Goal: Task Accomplishment & Management: Manage account settings

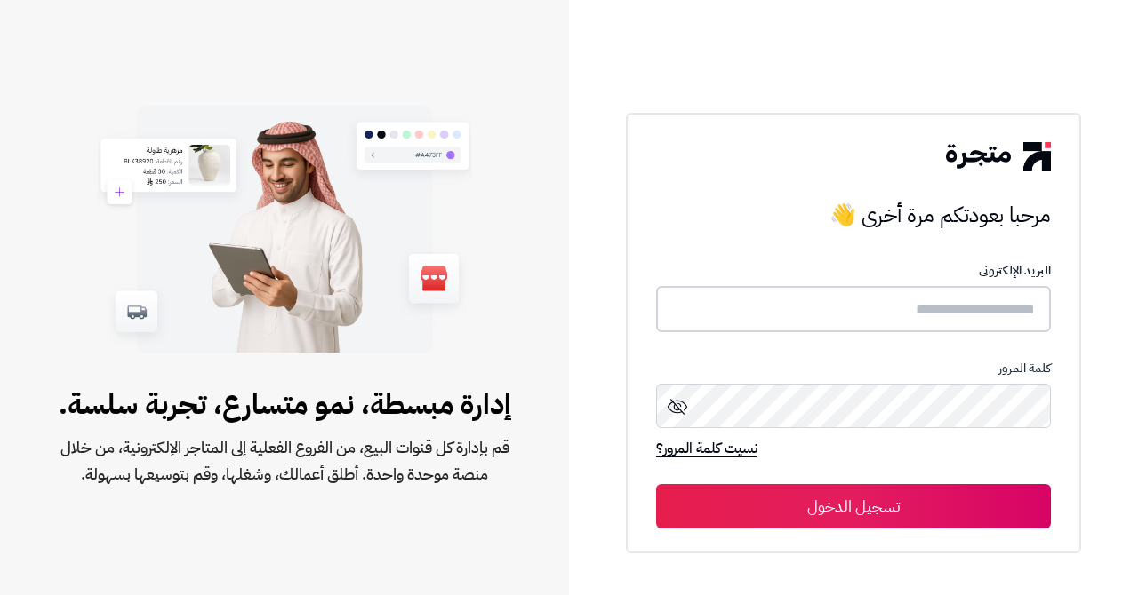
type input "**********"
click at [779, 511] on button "تسجيل الدخول" at bounding box center [853, 506] width 395 height 44
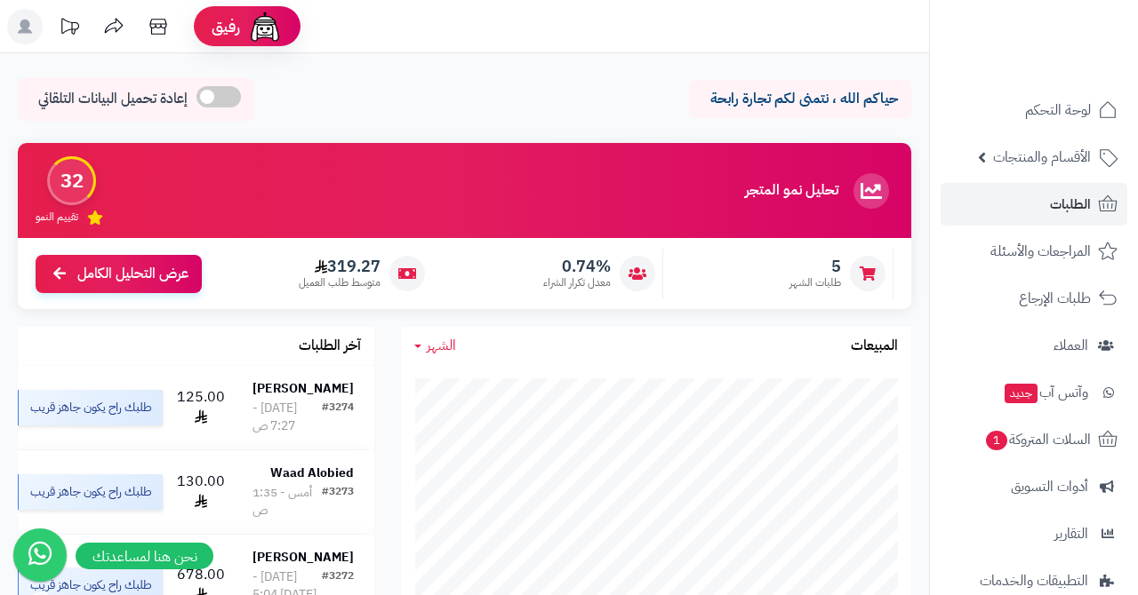
click at [1026, 206] on link "الطلبات" at bounding box center [1033, 204] width 187 height 43
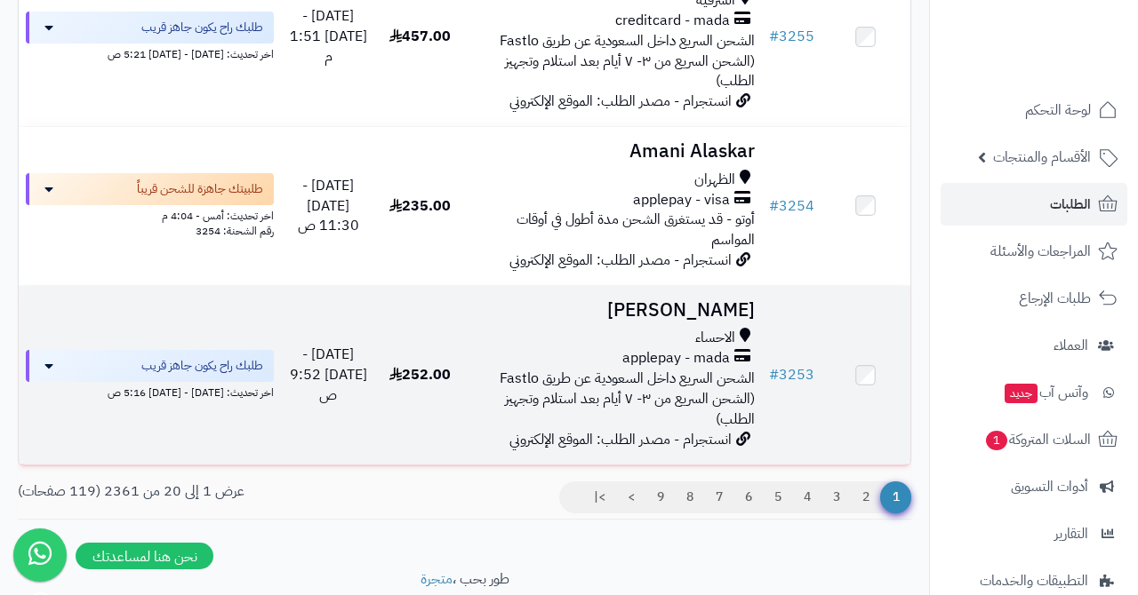
scroll to position [2804, 0]
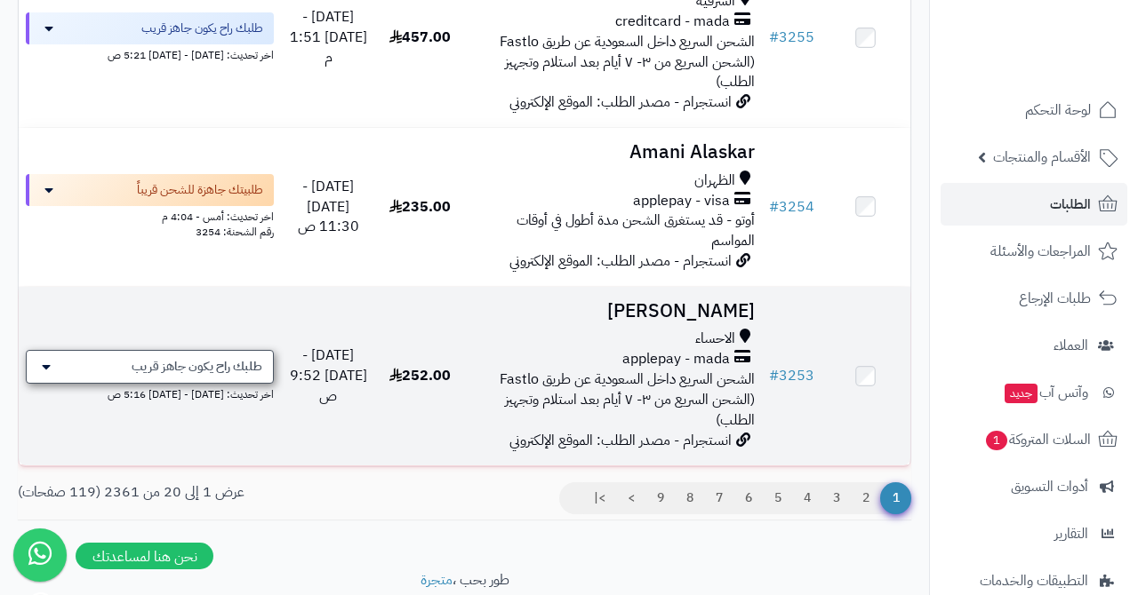
click at [205, 358] on span "طلبك راح يكون جاهز قريب" at bounding box center [197, 367] width 131 height 18
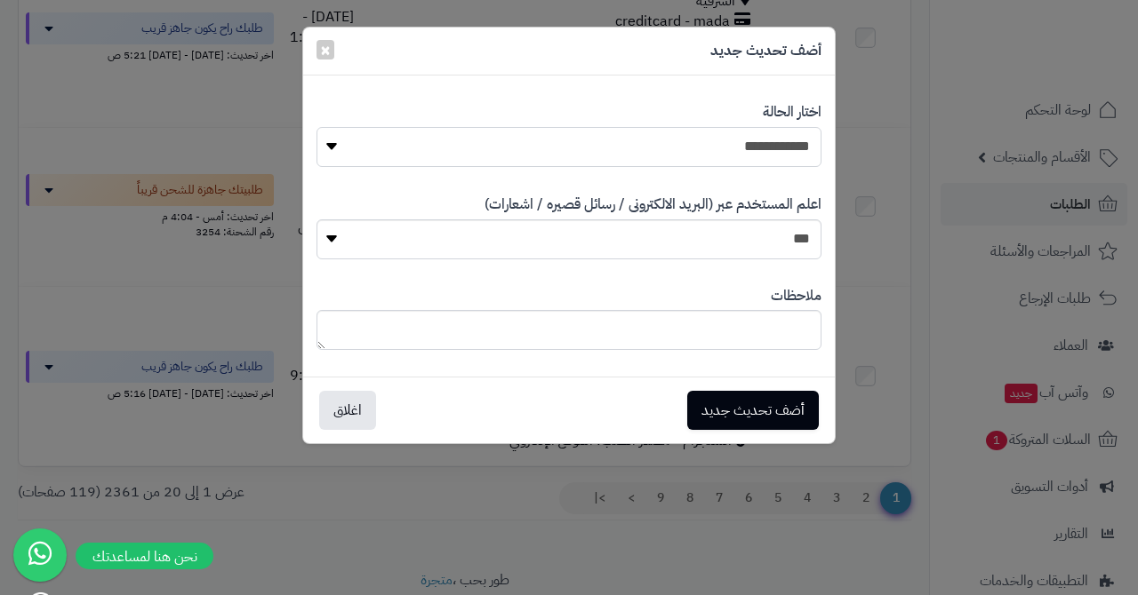
select select "*"
click at [755, 406] on button "أضف تحديث جديد" at bounding box center [753, 409] width 132 height 39
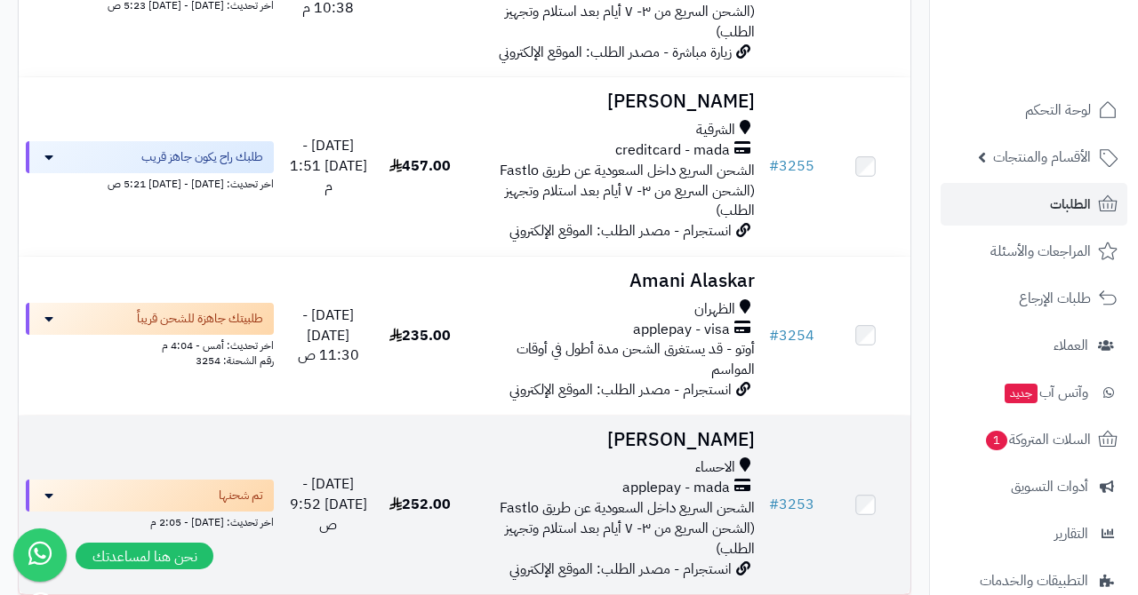
scroll to position [2645, 0]
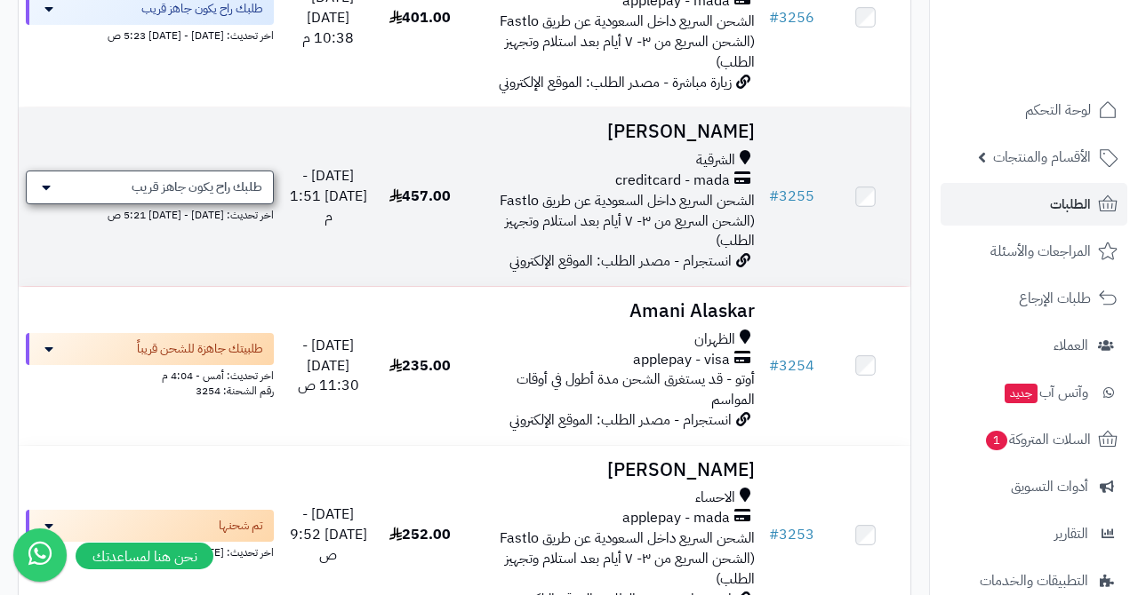
click at [212, 179] on span "طلبك راح يكون جاهز قريب" at bounding box center [197, 188] width 131 height 18
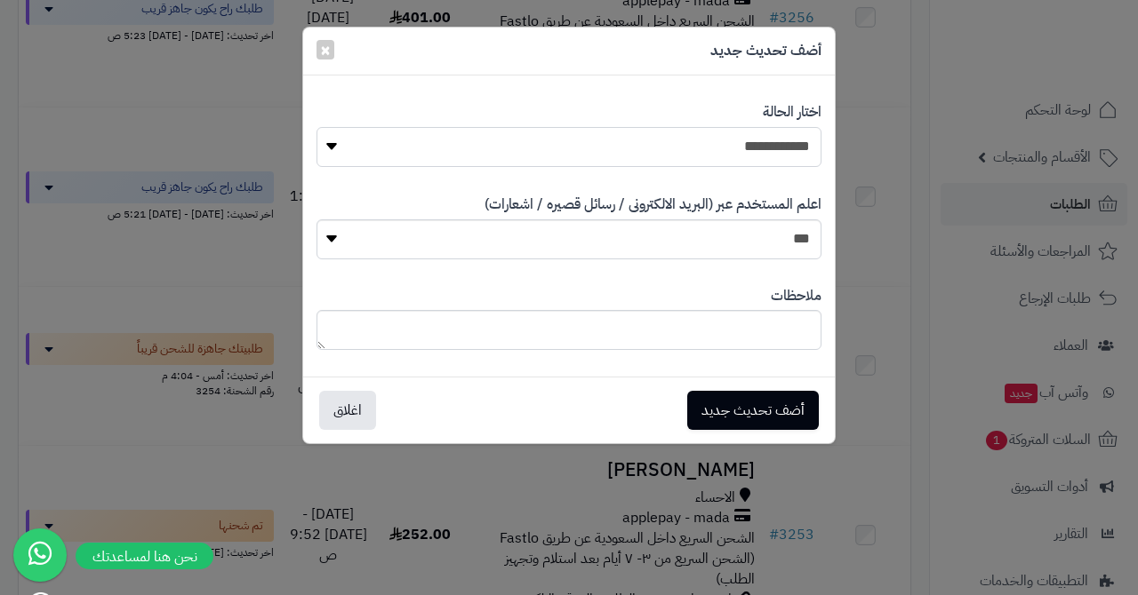
select select "*"
click at [741, 403] on button "أضف تحديث جديد" at bounding box center [753, 409] width 132 height 39
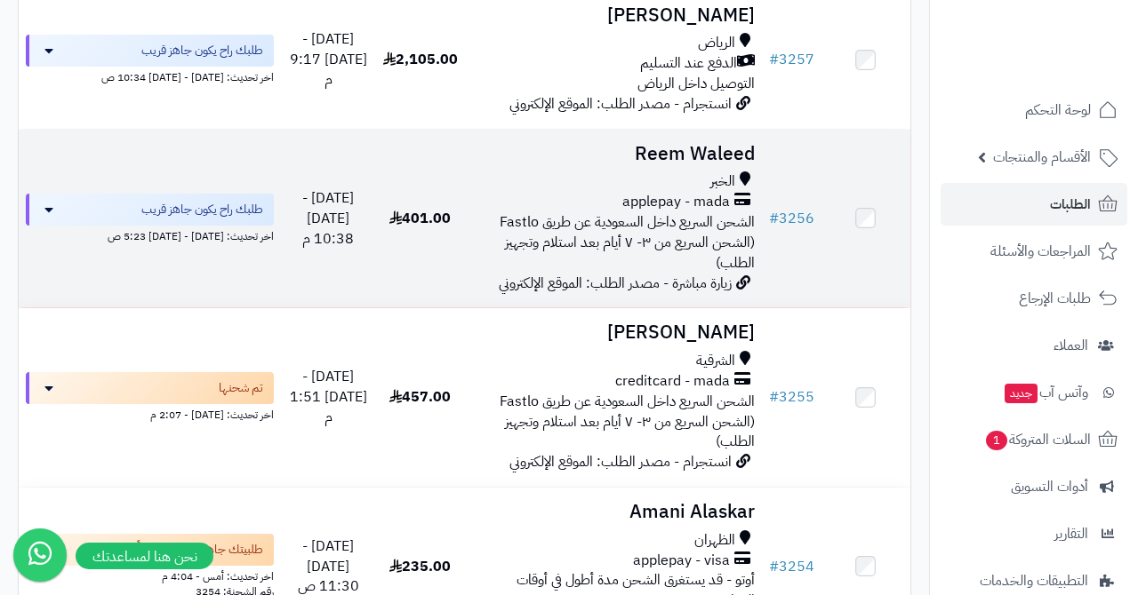
scroll to position [2439, 0]
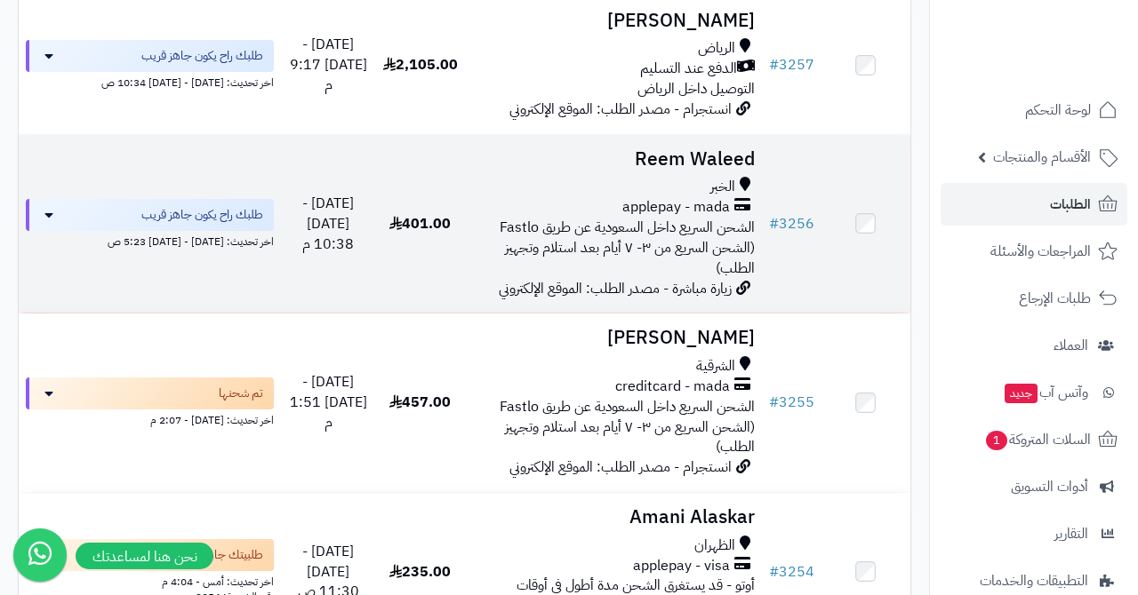
click at [691, 149] on h3 "Reem Waleed" at bounding box center [613, 159] width 283 height 20
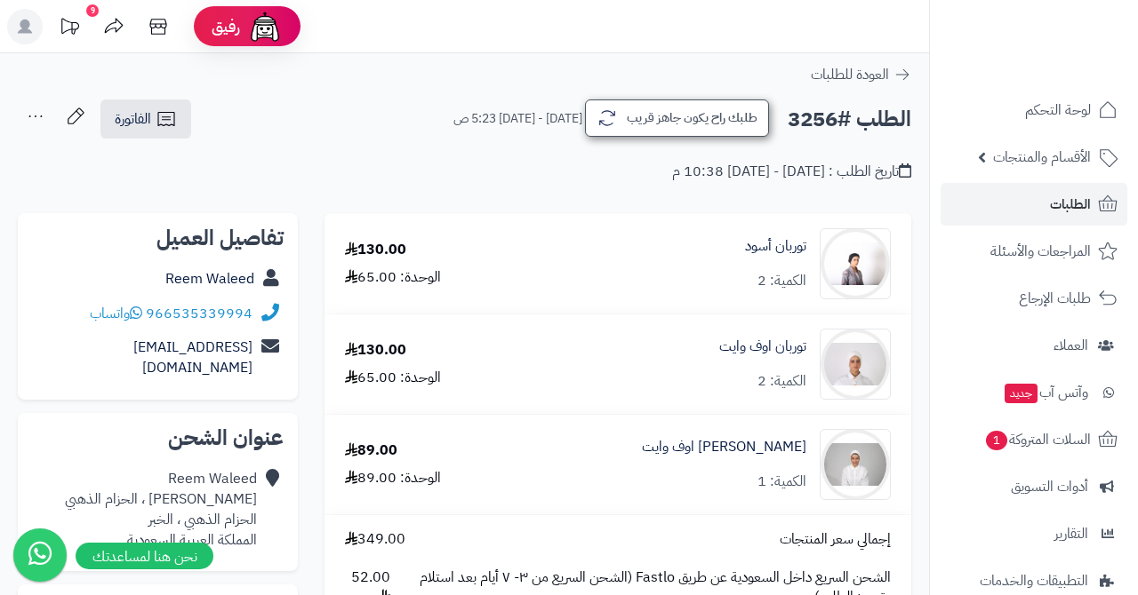
click at [631, 116] on button "طلبك راح يكون جاهز قريب" at bounding box center [677, 118] width 184 height 37
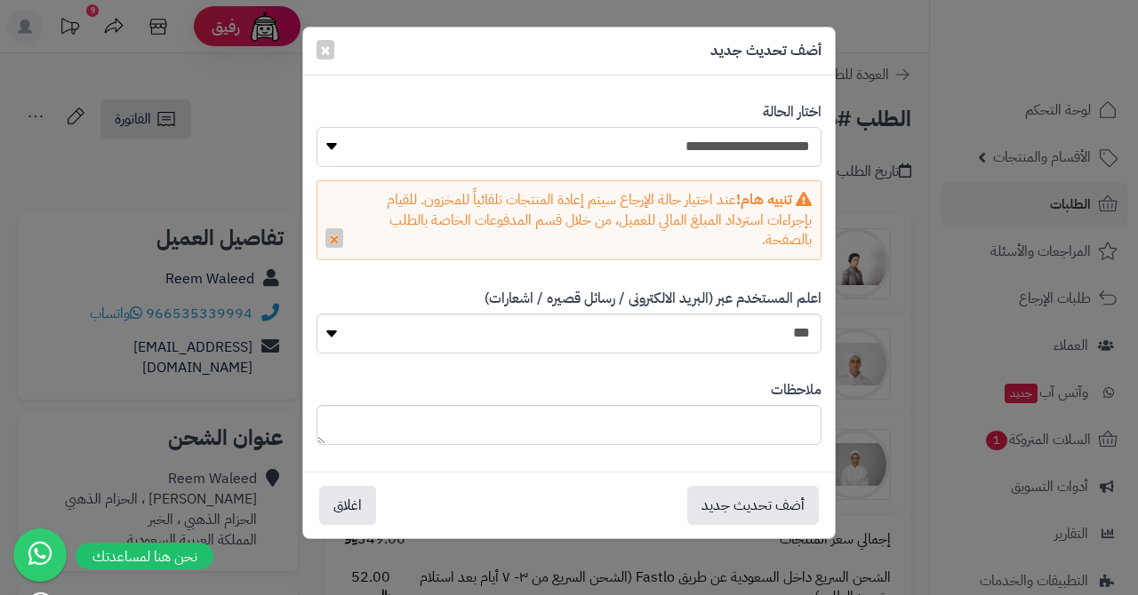
select select "*"
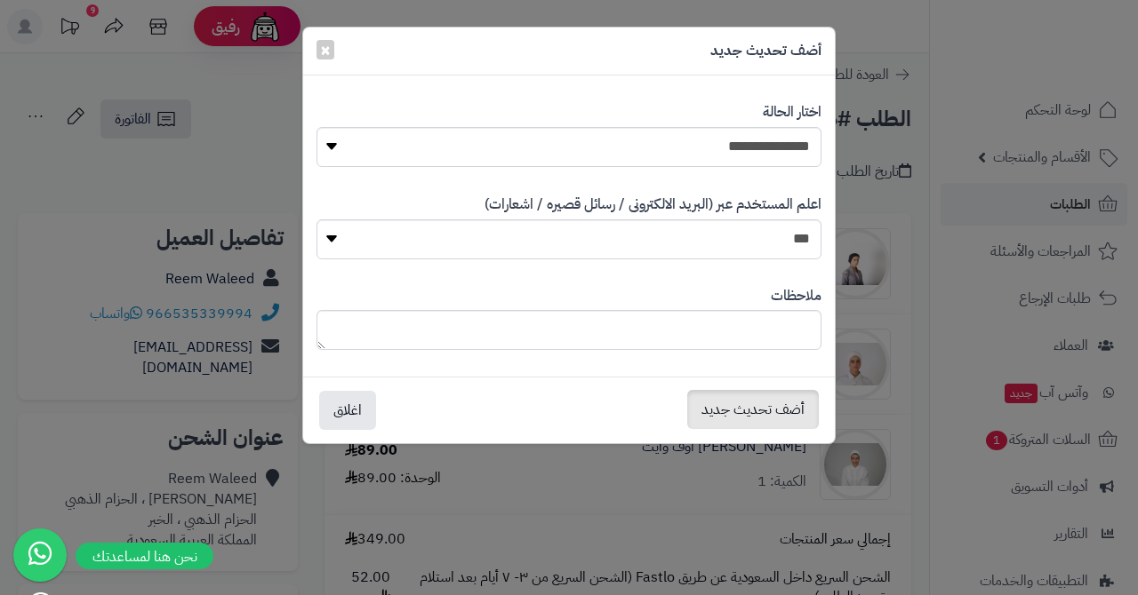
click at [768, 416] on button "أضف تحديث جديد" at bounding box center [753, 409] width 132 height 39
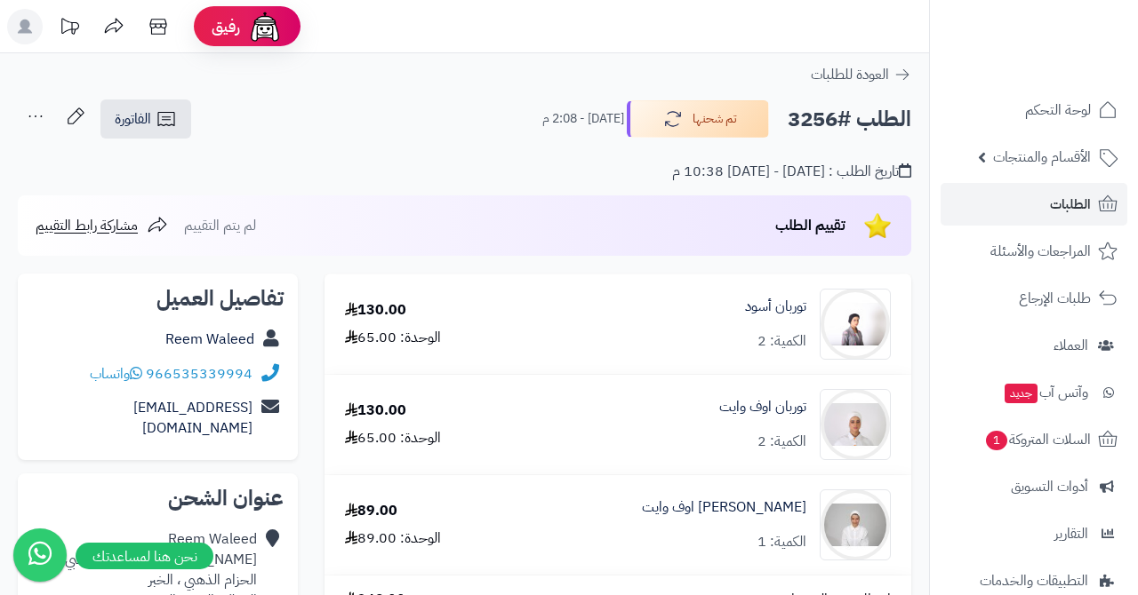
click at [1045, 211] on link "الطلبات" at bounding box center [1033, 204] width 187 height 43
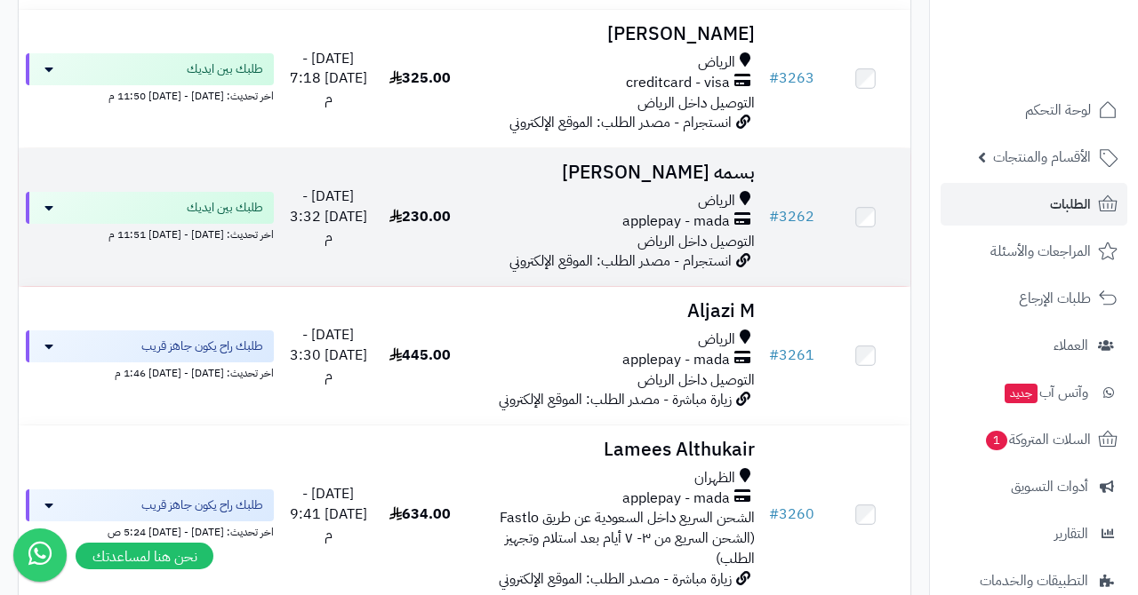
scroll to position [1594, 0]
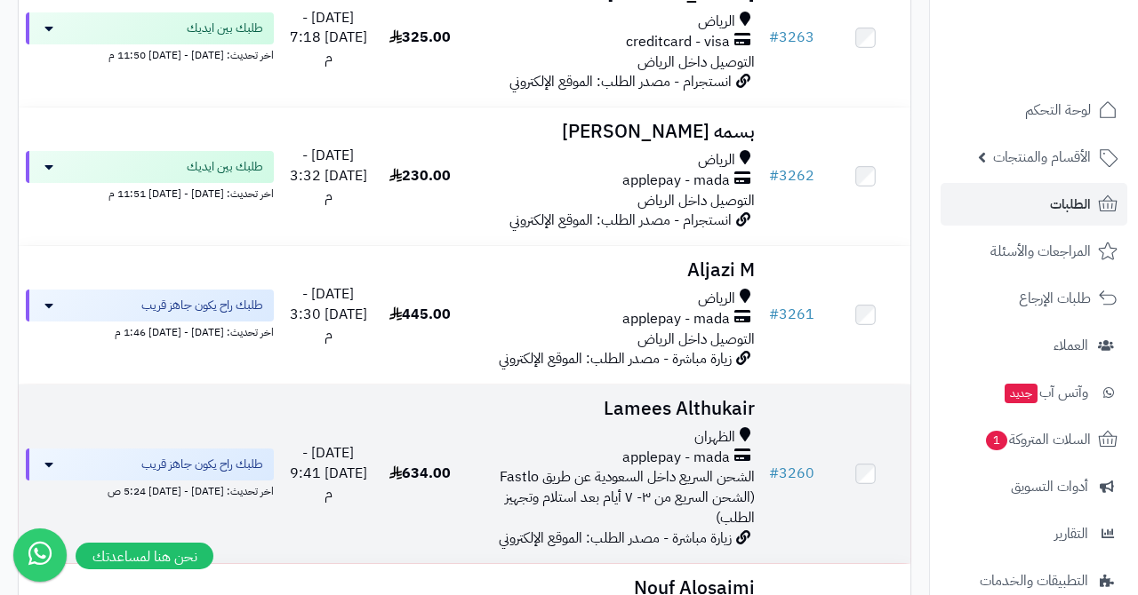
click at [650, 399] on h3 "Lamees Althukair" at bounding box center [613, 409] width 283 height 20
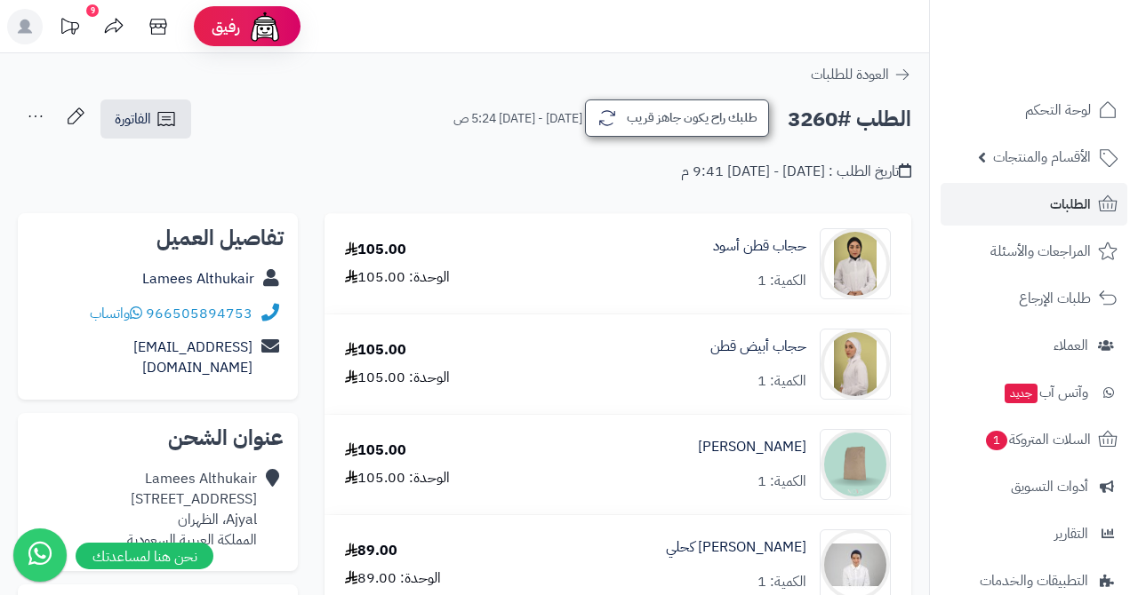
click at [688, 118] on button "طلبك راح يكون جاهز قريب" at bounding box center [677, 118] width 184 height 37
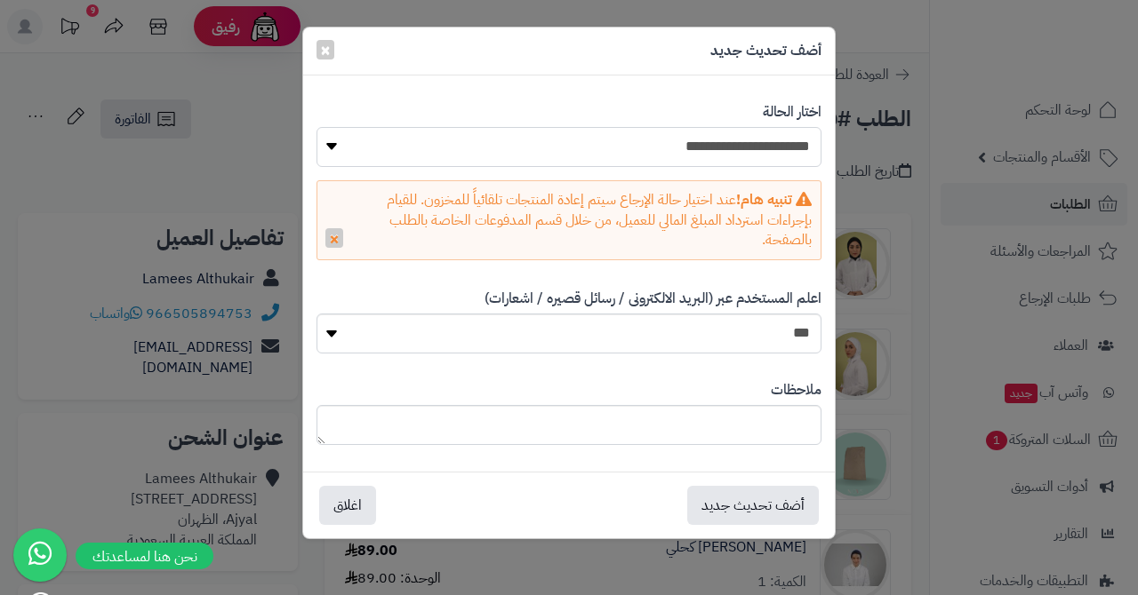
select select "*"
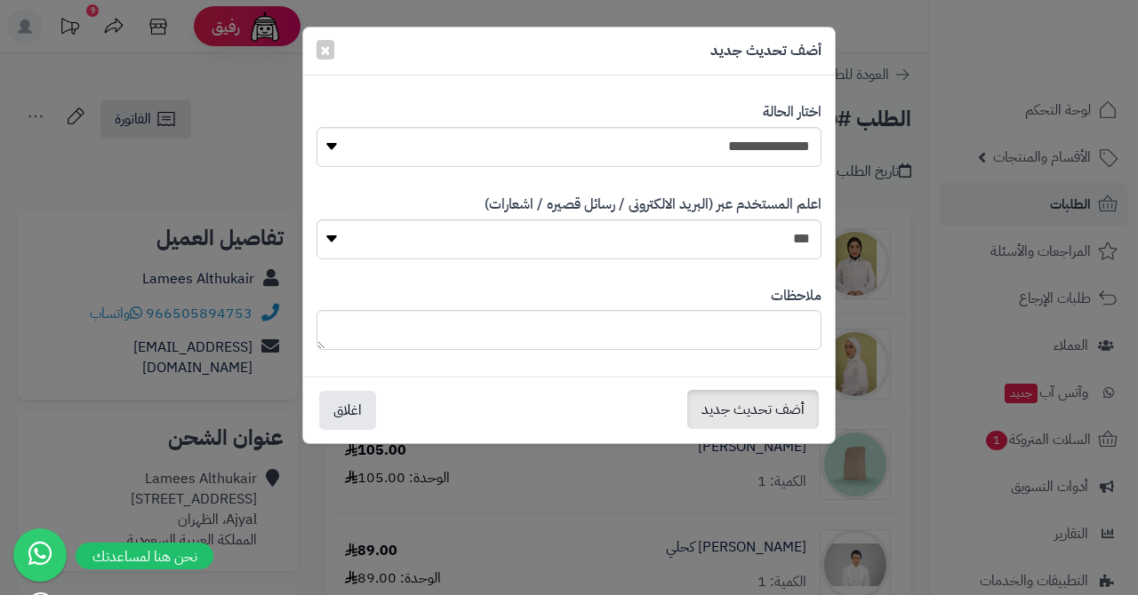
click at [753, 402] on button "أضف تحديث جديد" at bounding box center [753, 409] width 132 height 39
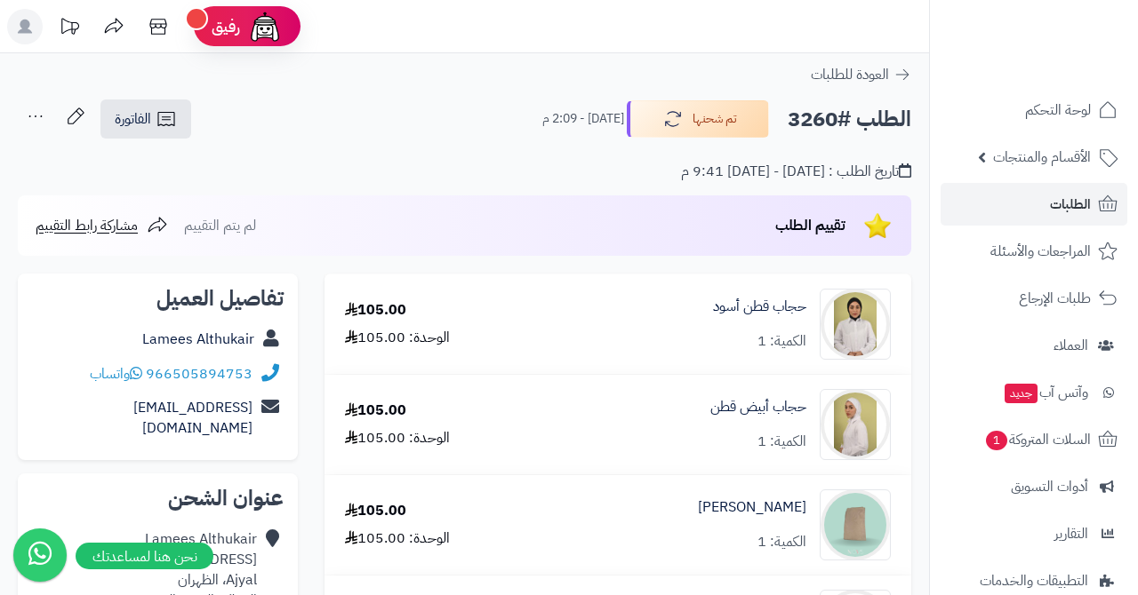
click at [1025, 197] on link "الطلبات" at bounding box center [1033, 204] width 187 height 43
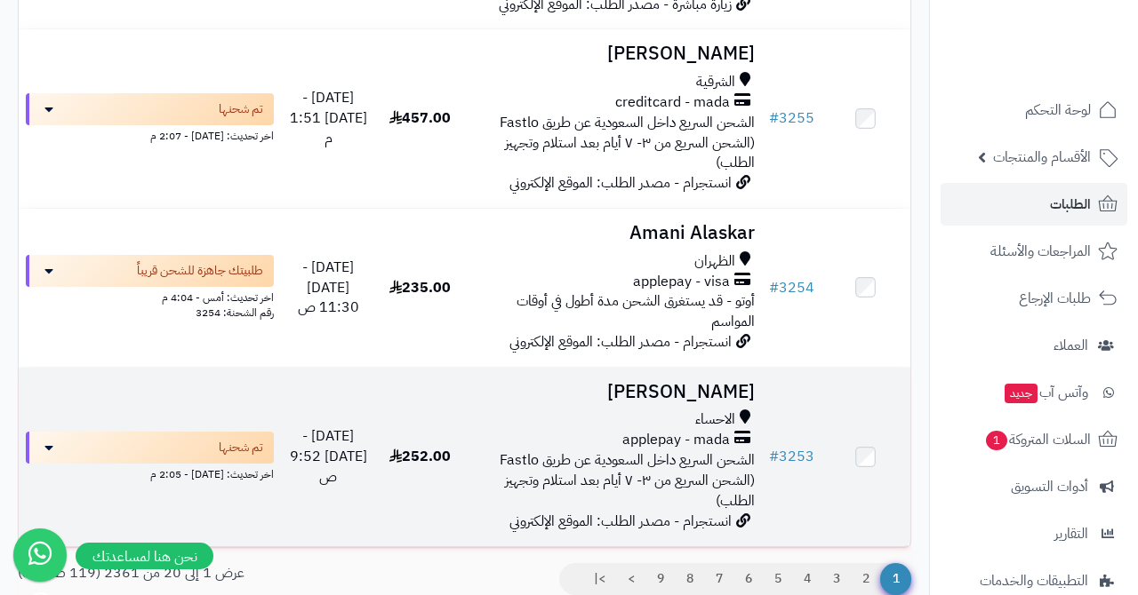
scroll to position [2725, 0]
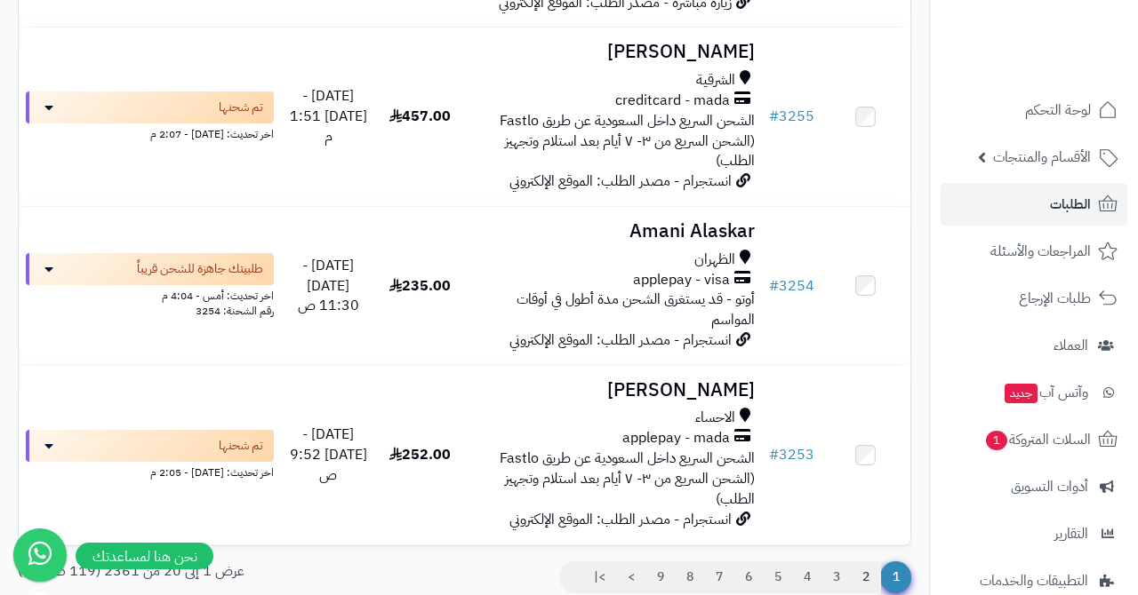
click at [868, 562] on link "2" at bounding box center [866, 578] width 30 height 32
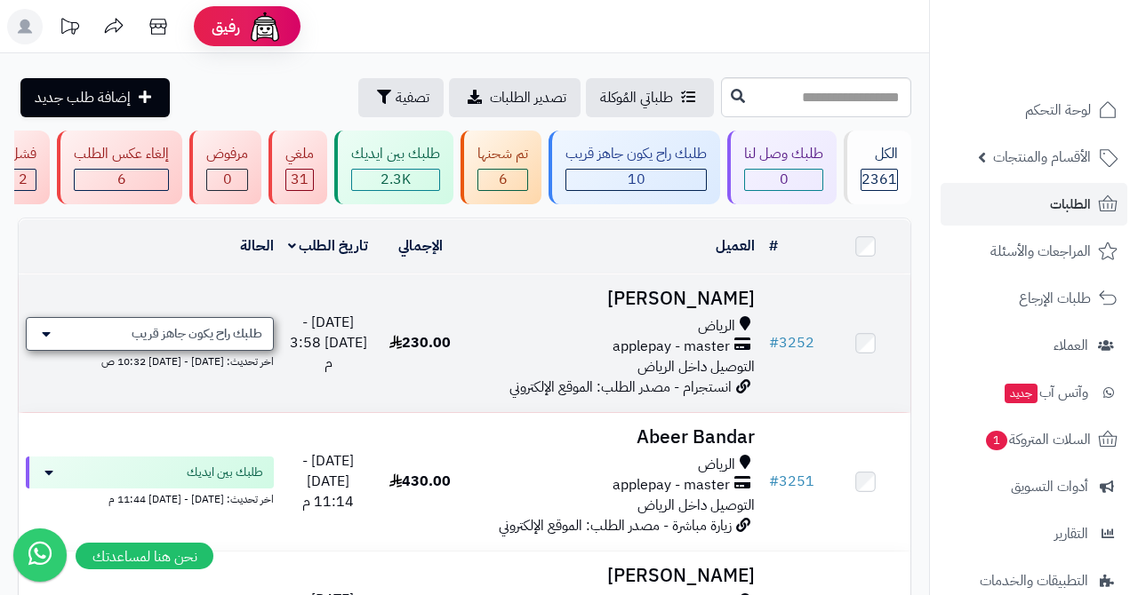
click at [164, 332] on span "طلبك راح يكون جاهز قريب" at bounding box center [197, 334] width 131 height 18
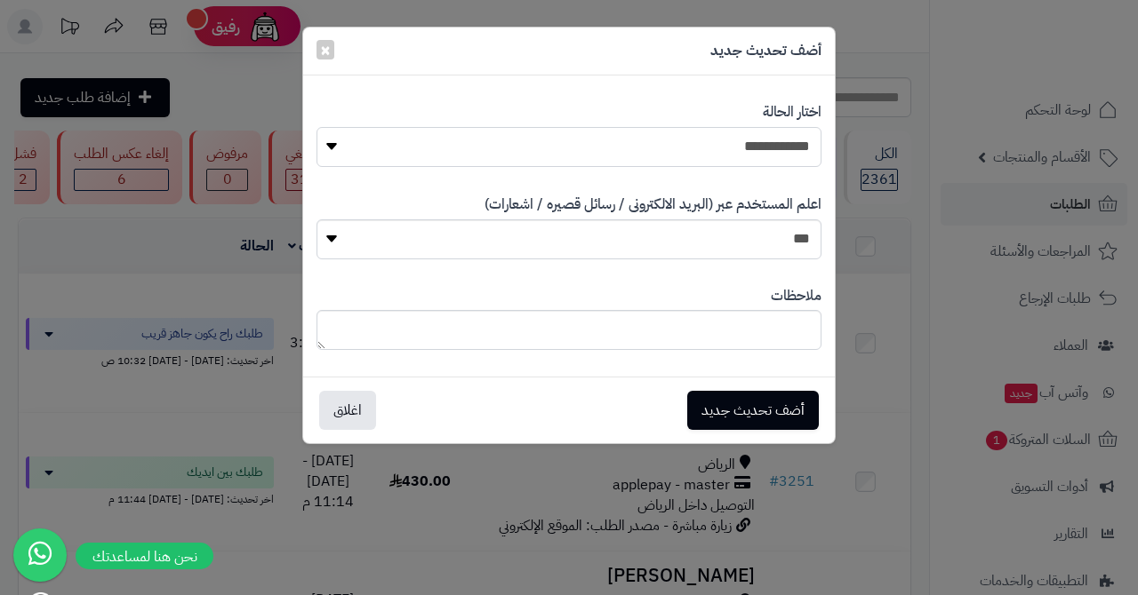
select select "*"
click at [754, 399] on button "أضف تحديث جديد" at bounding box center [753, 409] width 132 height 39
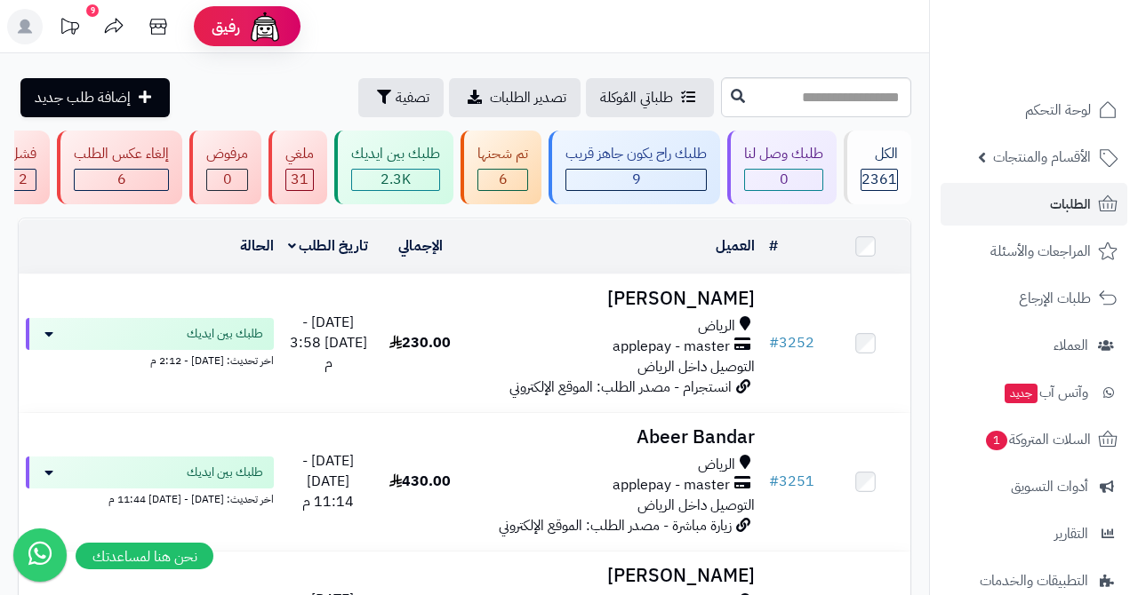
click at [509, 156] on div "تم شحنها" at bounding box center [502, 154] width 51 height 20
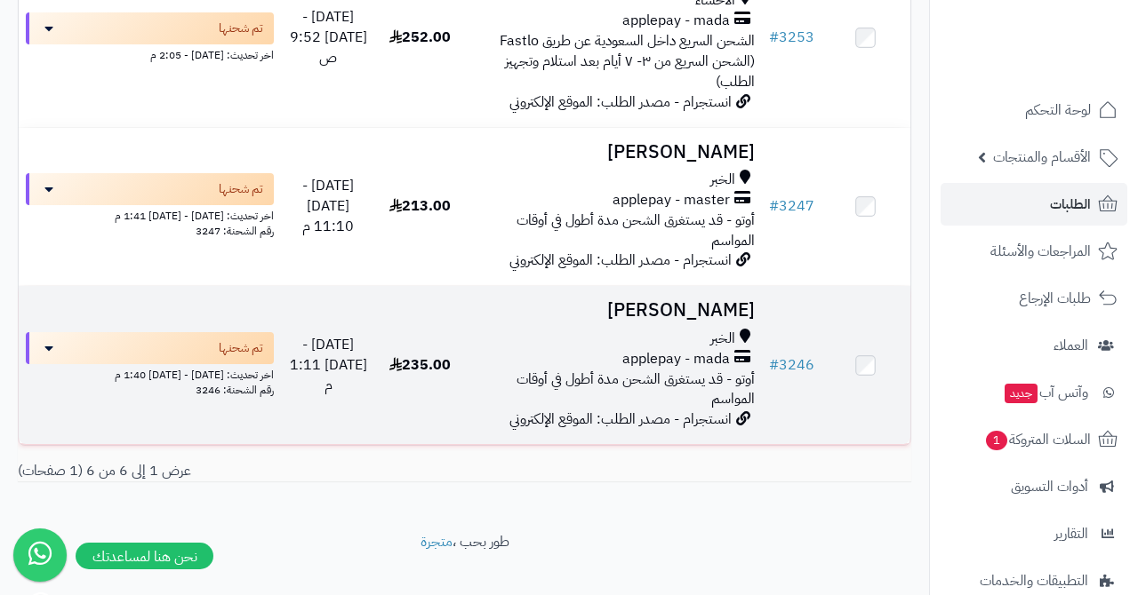
scroll to position [863, 0]
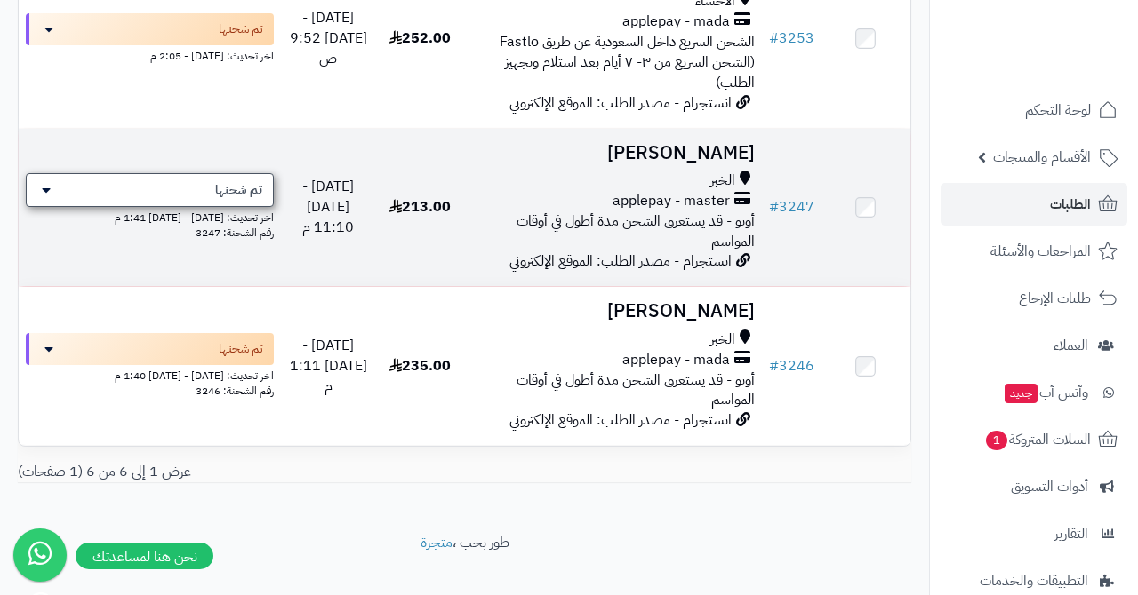
click at [241, 181] on span "تم شحنها" at bounding box center [238, 190] width 47 height 18
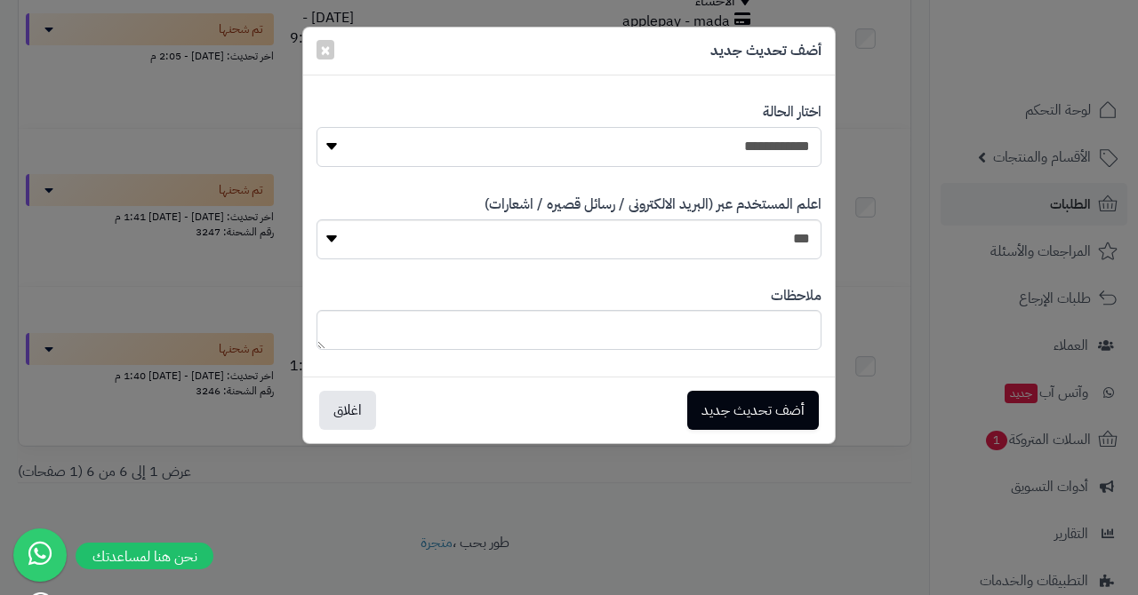
select select "*"
click at [742, 404] on button "أضف تحديث جديد" at bounding box center [753, 409] width 132 height 39
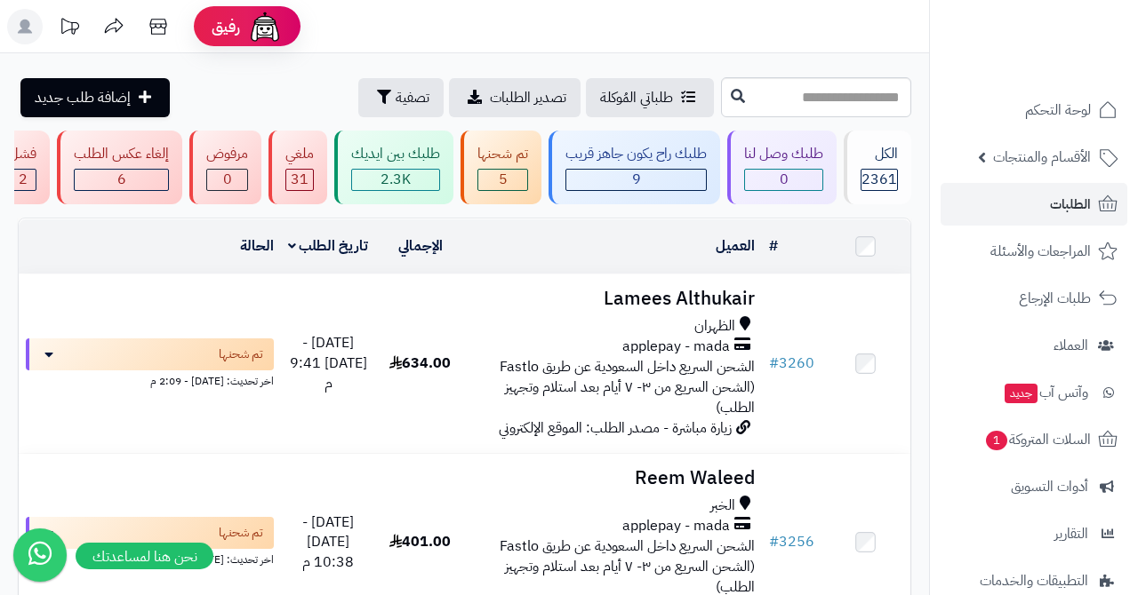
click at [1049, 204] on link "الطلبات" at bounding box center [1033, 204] width 187 height 43
click at [1012, 205] on link "الطلبات" at bounding box center [1033, 204] width 187 height 43
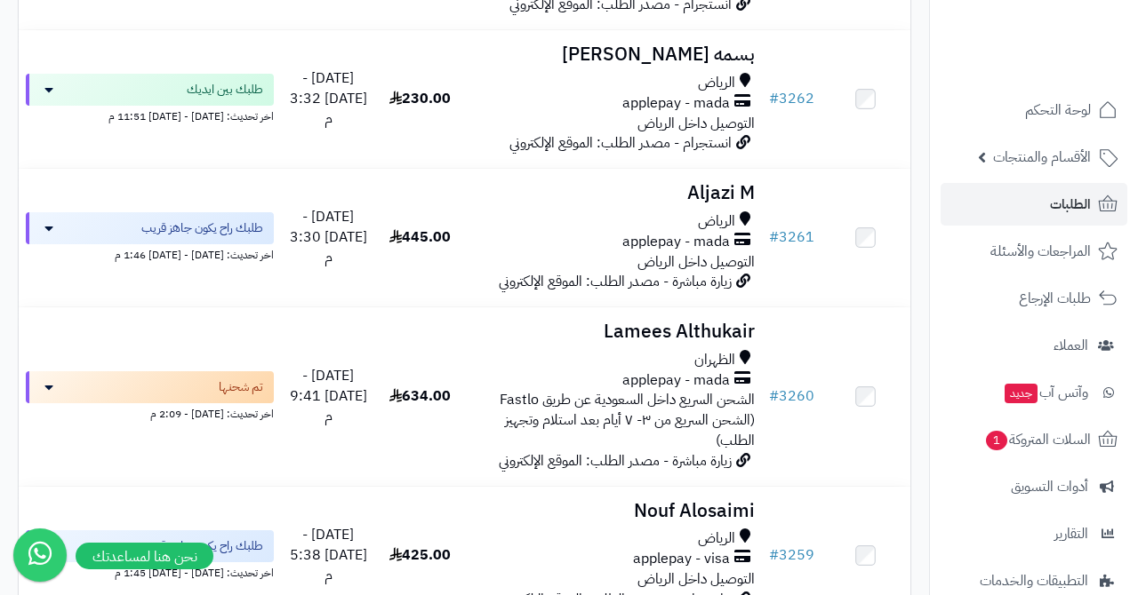
scroll to position [1611, 0]
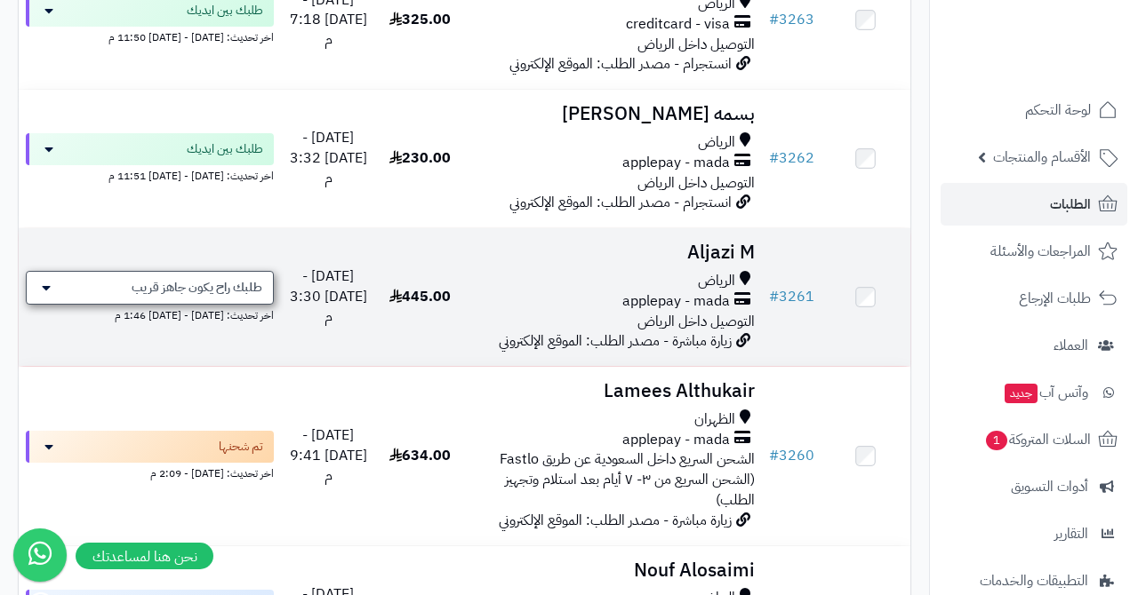
click at [187, 279] on span "طلبك راح يكون جاهز قريب" at bounding box center [197, 288] width 131 height 18
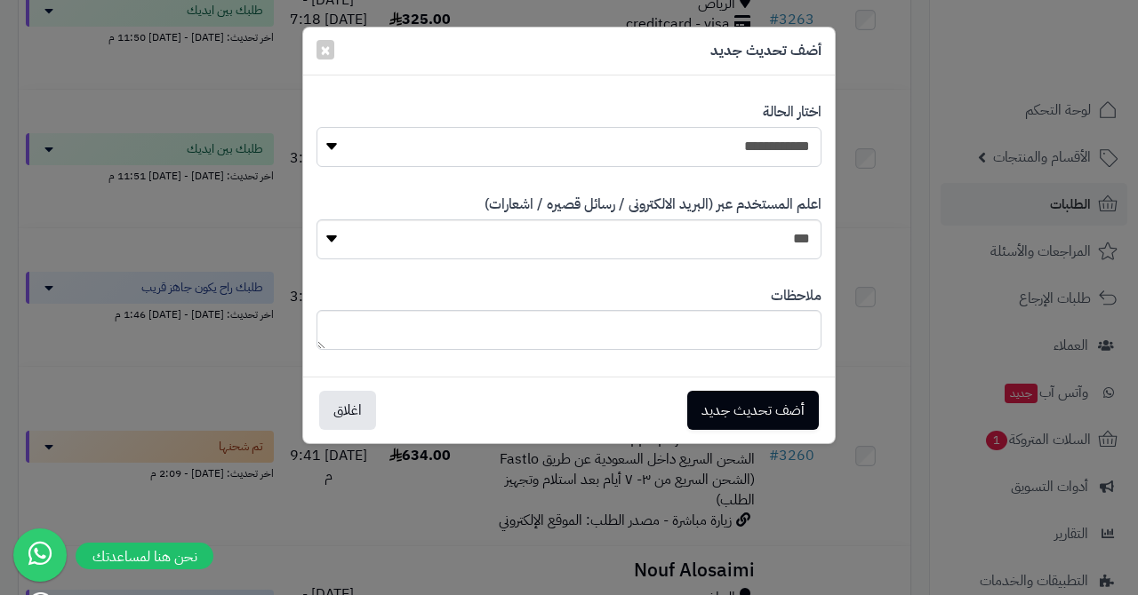
select select "*"
click at [729, 395] on button "أضف تحديث جديد" at bounding box center [753, 409] width 132 height 39
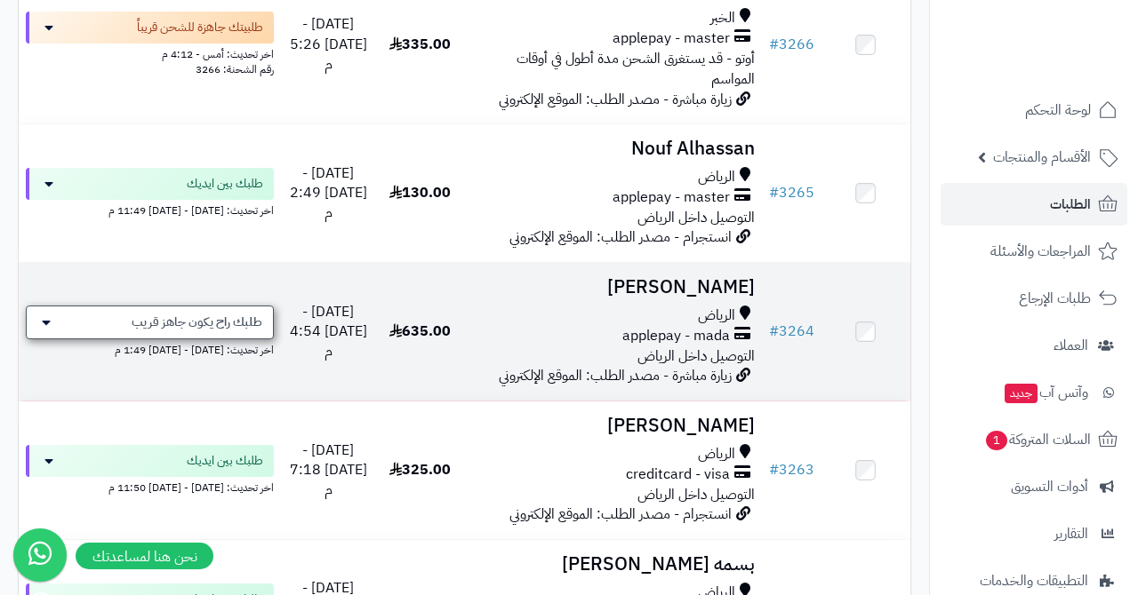
scroll to position [1160, 0]
click at [250, 315] on span "طلبك راح يكون جاهز قريب" at bounding box center [197, 324] width 131 height 18
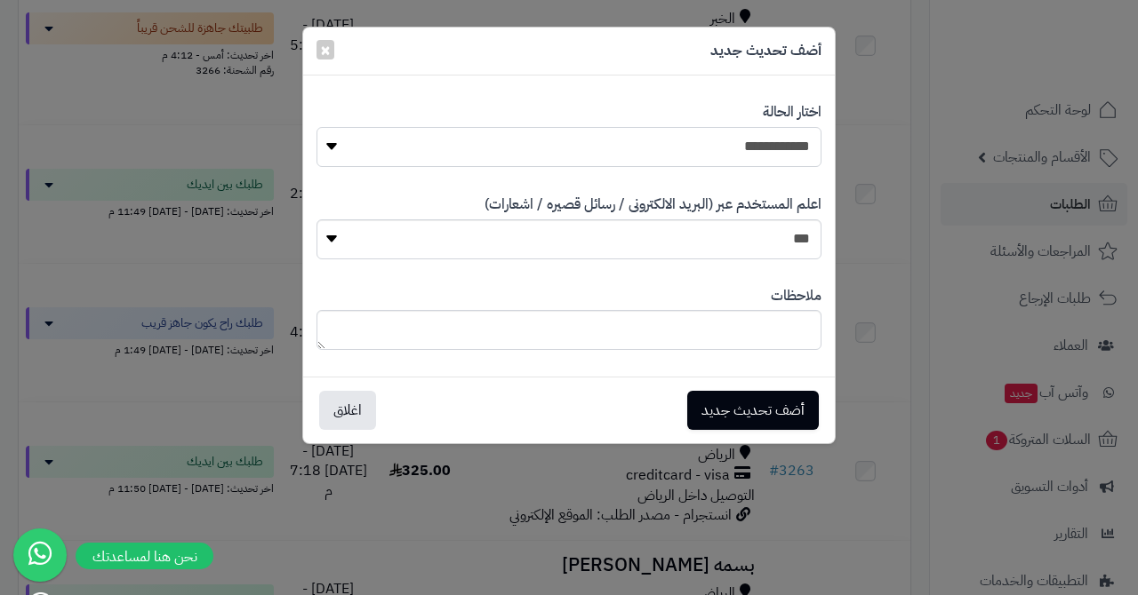
select select "*"
click at [727, 403] on button "أضف تحديث جديد" at bounding box center [753, 409] width 132 height 39
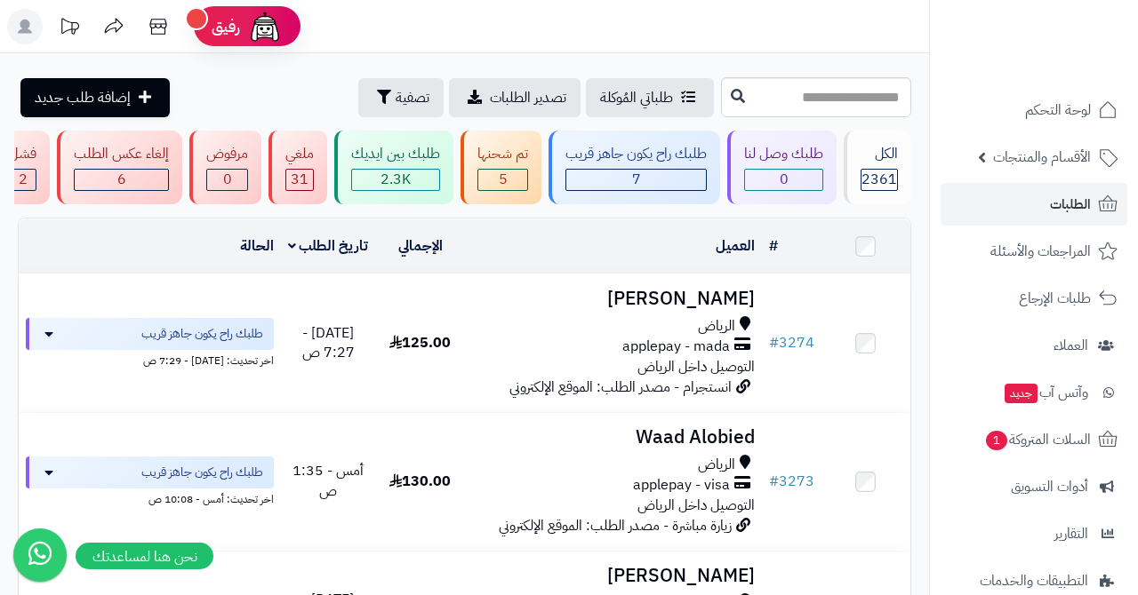
scroll to position [1160, 0]
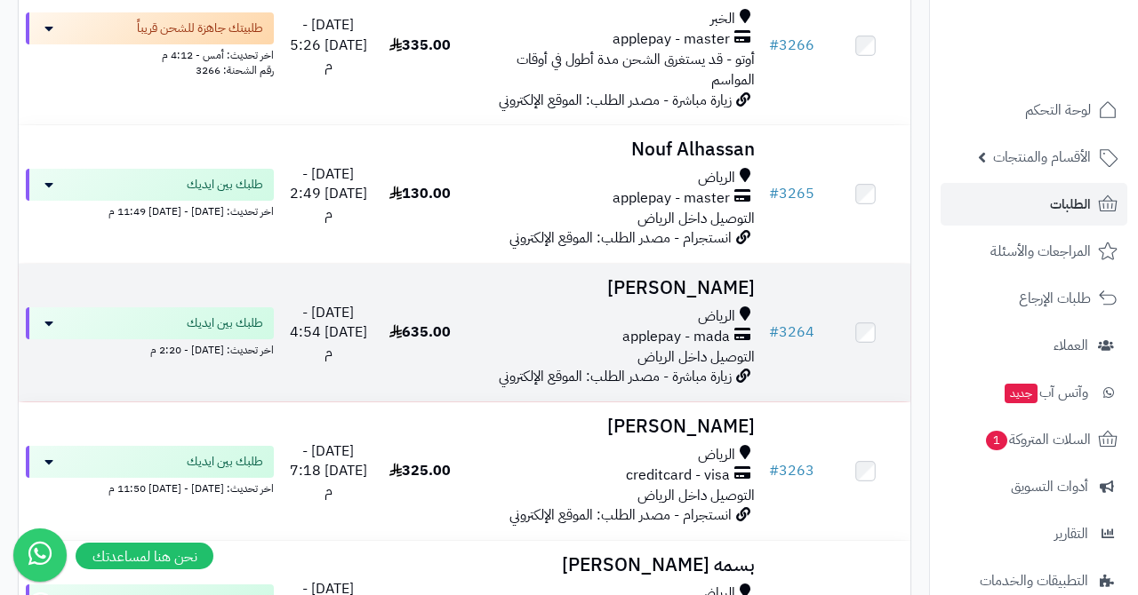
click at [683, 278] on h3 "[PERSON_NAME]" at bounding box center [613, 288] width 283 height 20
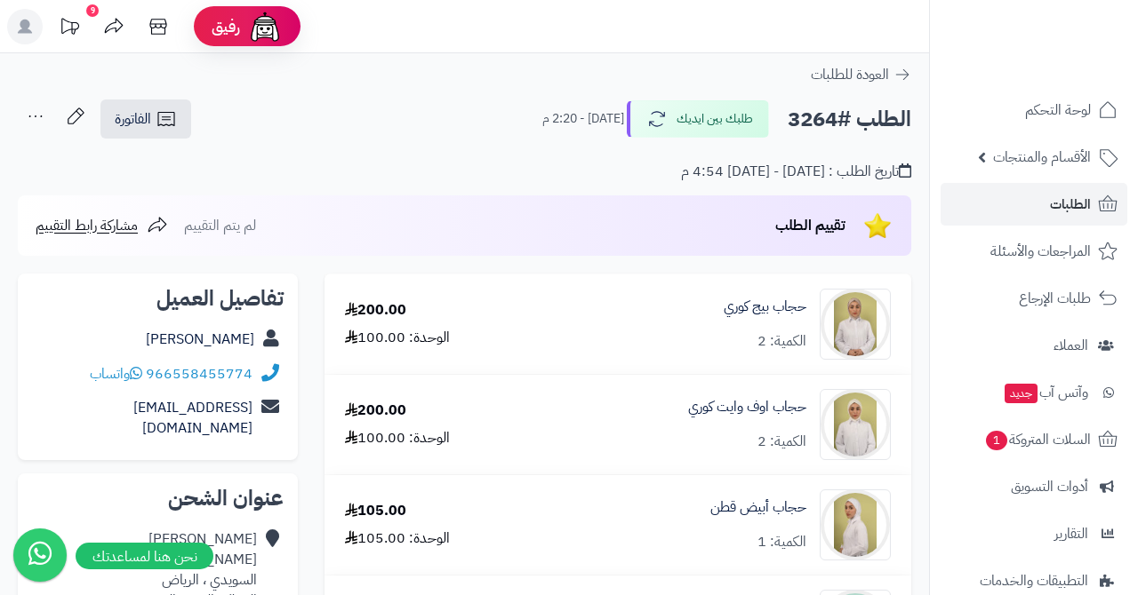
click at [1055, 206] on span "الطلبات" at bounding box center [1070, 204] width 41 height 25
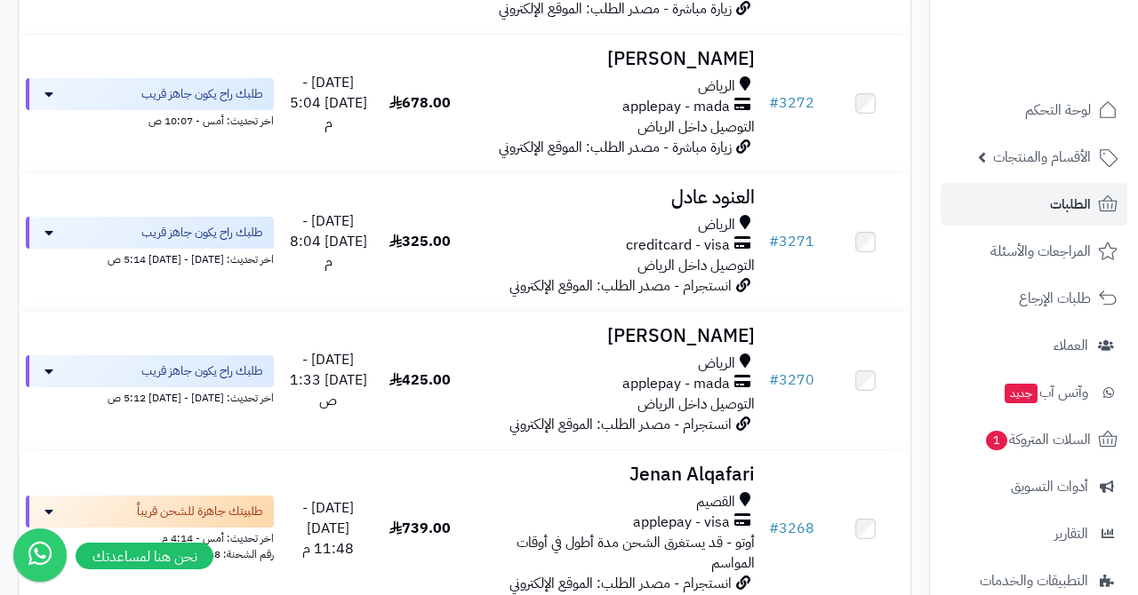
scroll to position [518, 0]
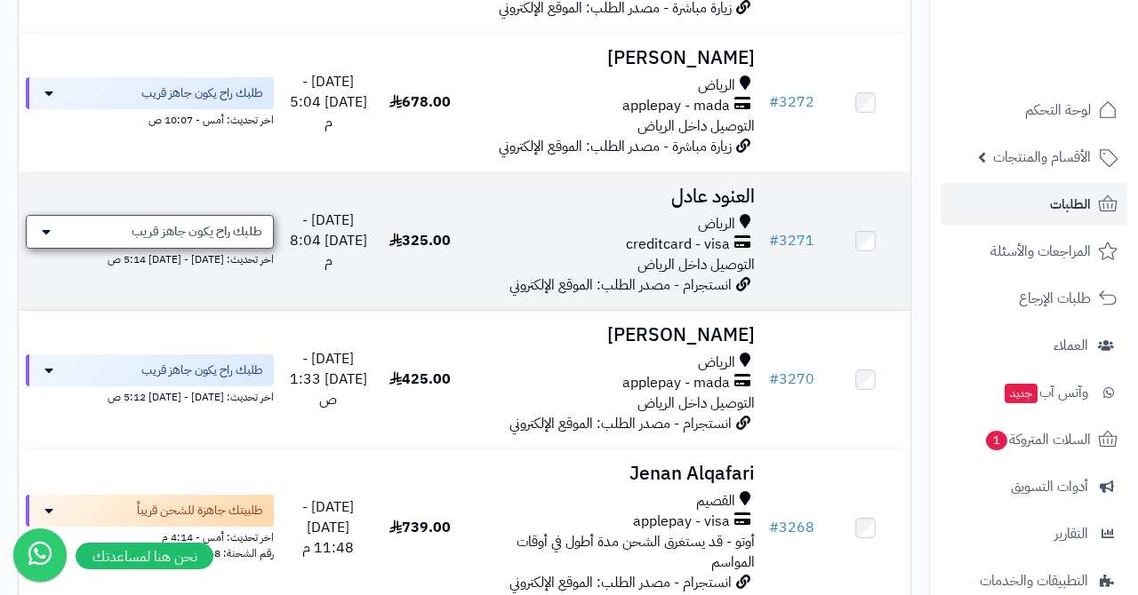
click at [223, 223] on span "طلبك راح يكون جاهز قريب" at bounding box center [197, 232] width 131 height 18
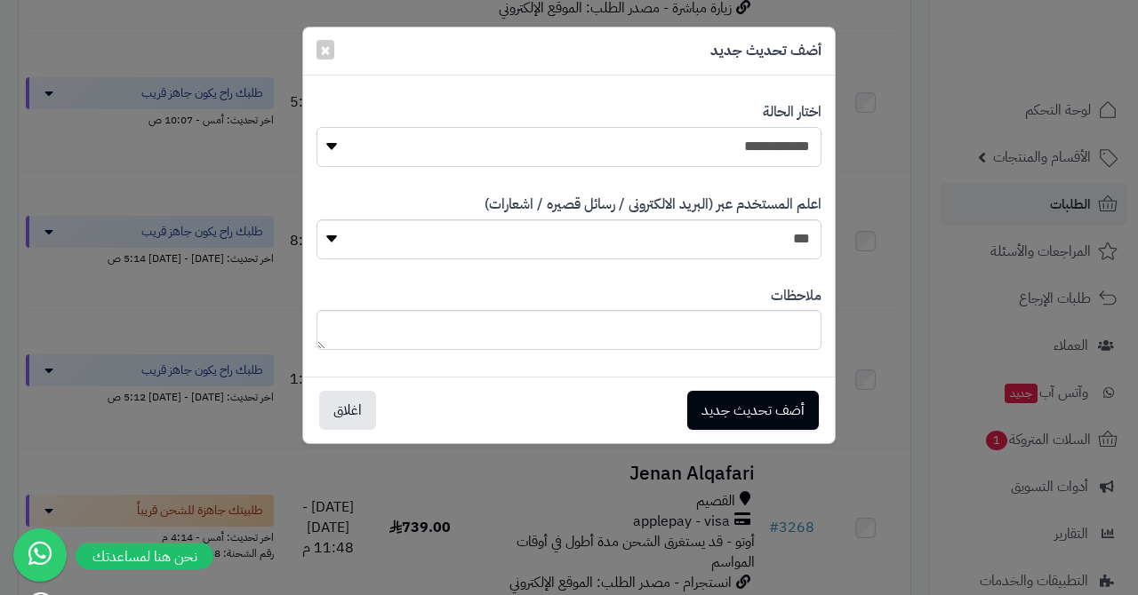
select select "*"
click at [739, 409] on button "أضف تحديث جديد" at bounding box center [753, 409] width 132 height 39
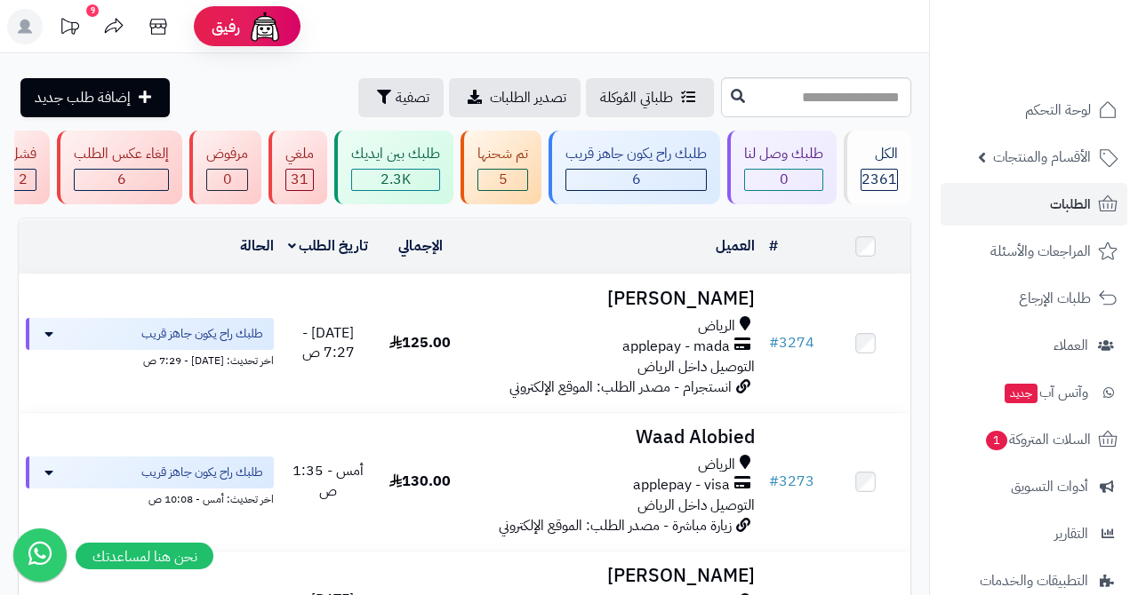
click at [1046, 209] on link "الطلبات" at bounding box center [1033, 204] width 187 height 43
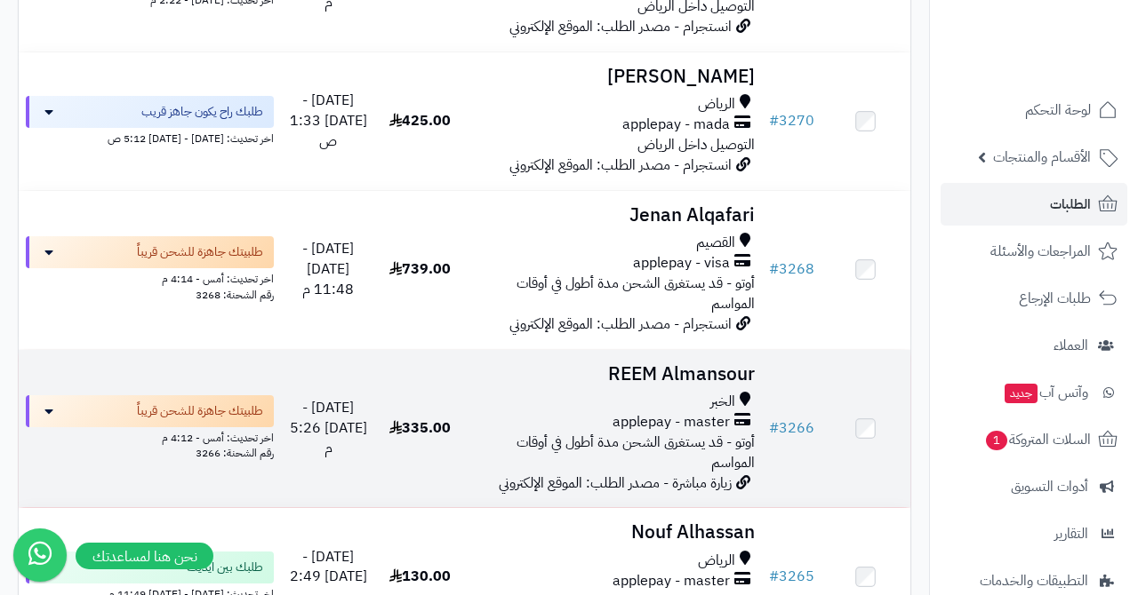
scroll to position [811, 0]
